Goal: Information Seeking & Learning: Learn about a topic

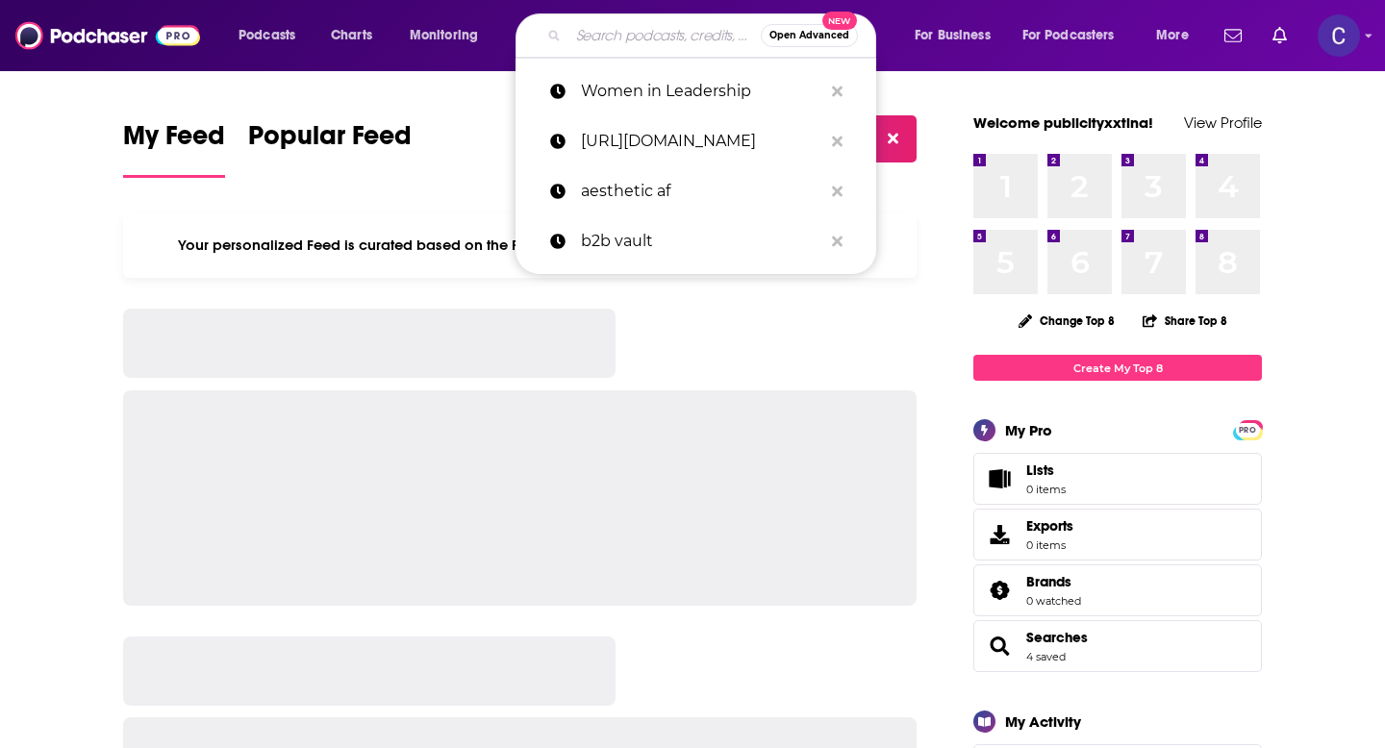
click at [584, 32] on input "Search podcasts, credits, & more..." at bounding box center [664, 35] width 192 height 31
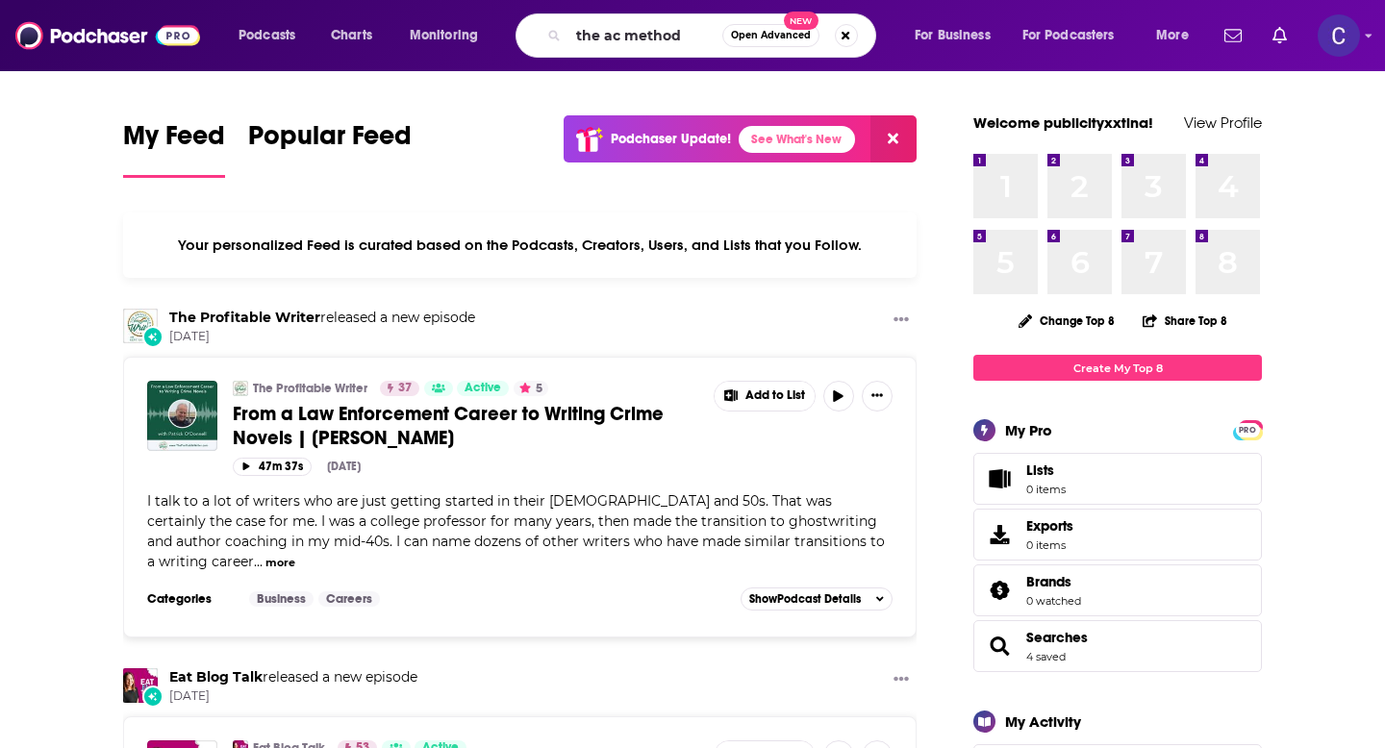
type input "the ac method"
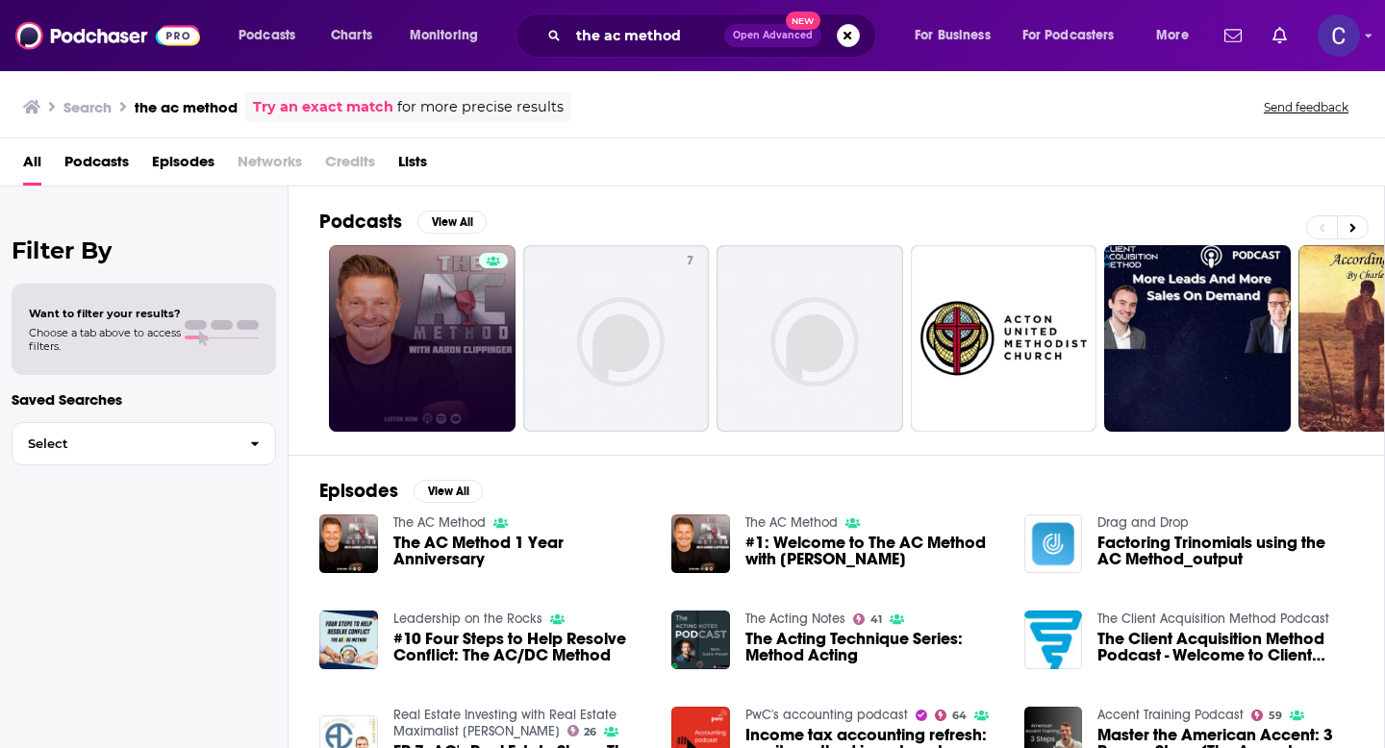
click at [458, 294] on link at bounding box center [422, 338] width 187 height 187
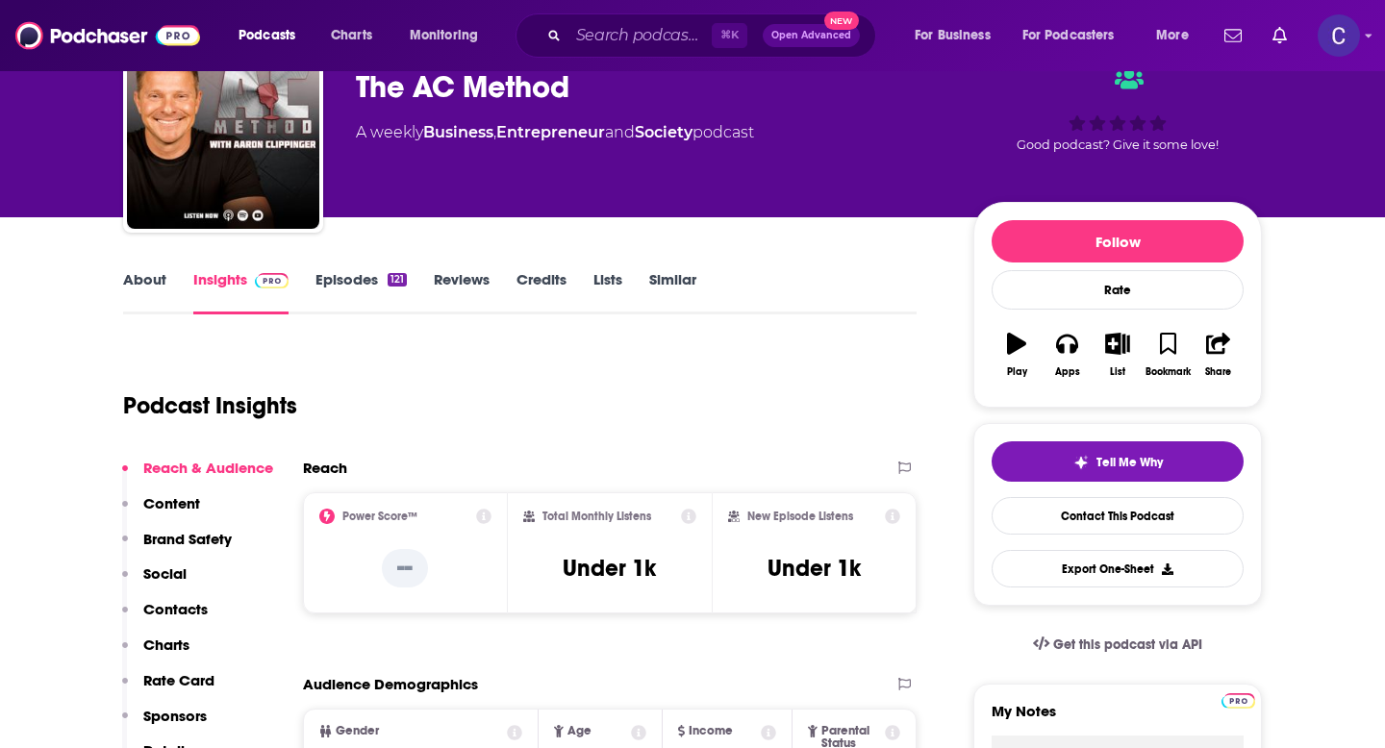
scroll to position [106, 0]
